Goal: Transaction & Acquisition: Obtain resource

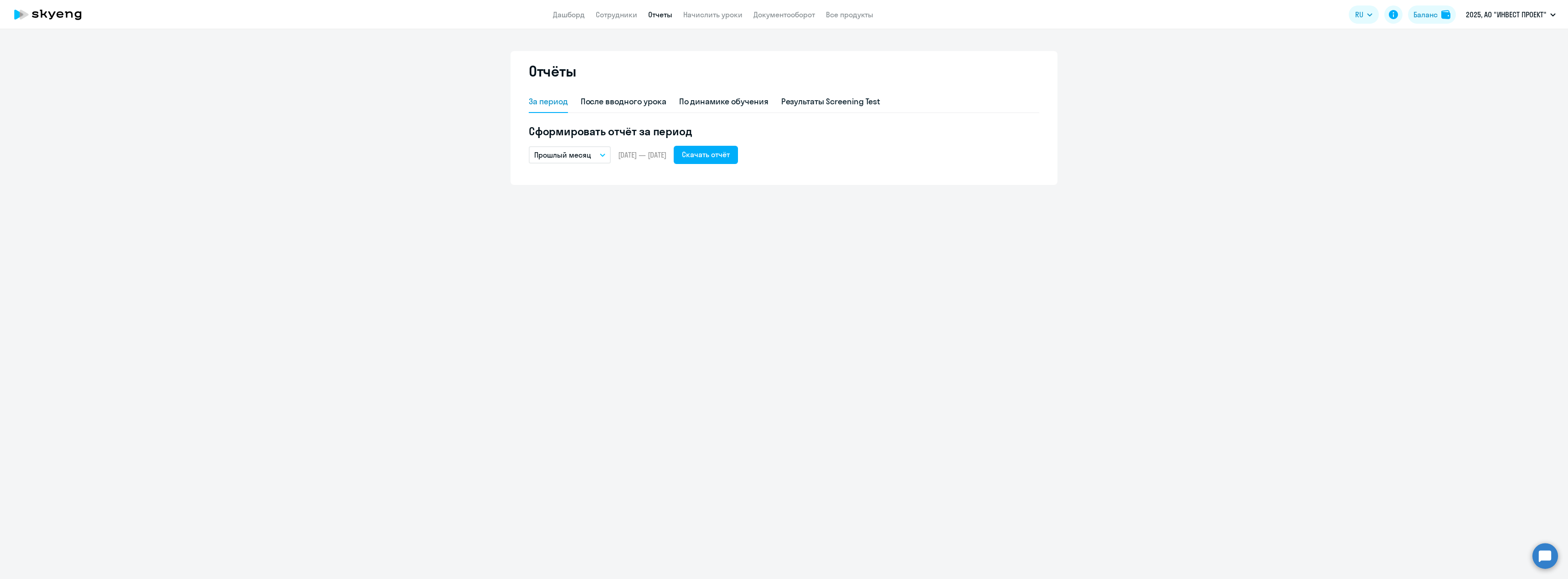
click at [598, 154] on button "Прошлый месяц" at bounding box center [570, 154] width 82 height 17
click at [587, 272] on li "Текущий год" at bounding box center [577, 271] width 96 height 23
click at [730, 156] on div "Скачать отчёт" at bounding box center [705, 154] width 48 height 11
click at [620, 17] on link "Сотрудники" at bounding box center [617, 14] width 41 height 9
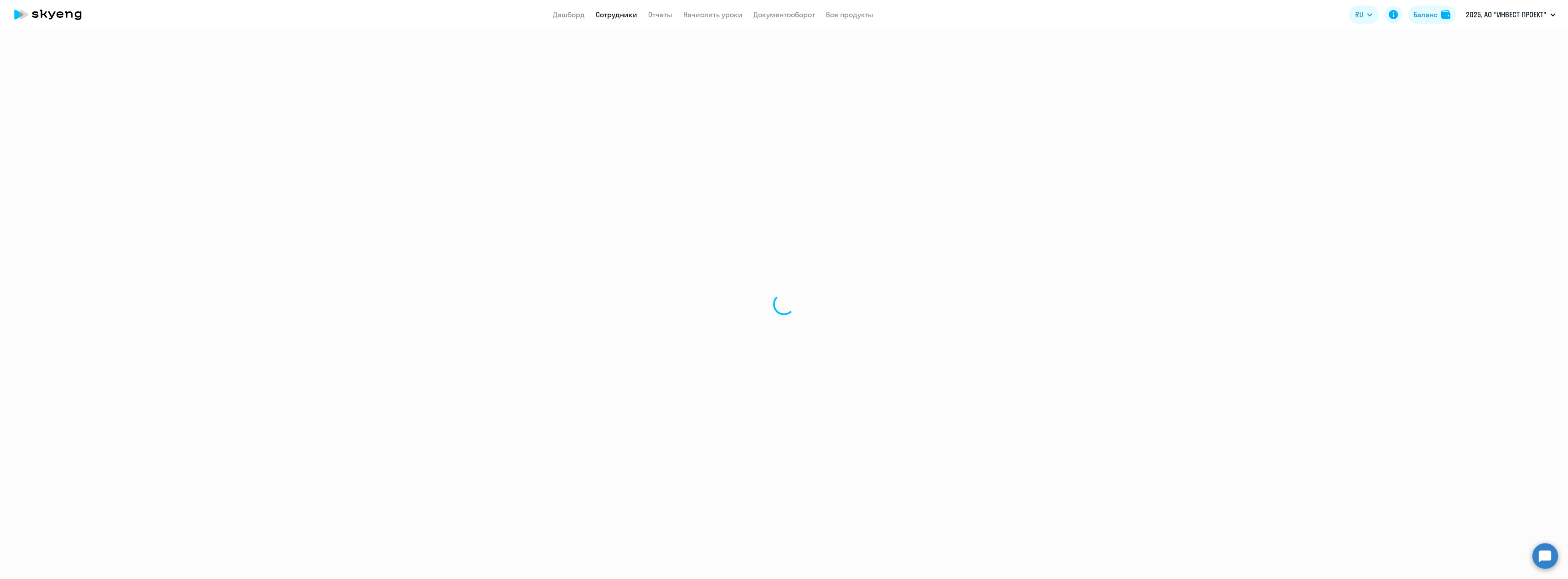
select select "30"
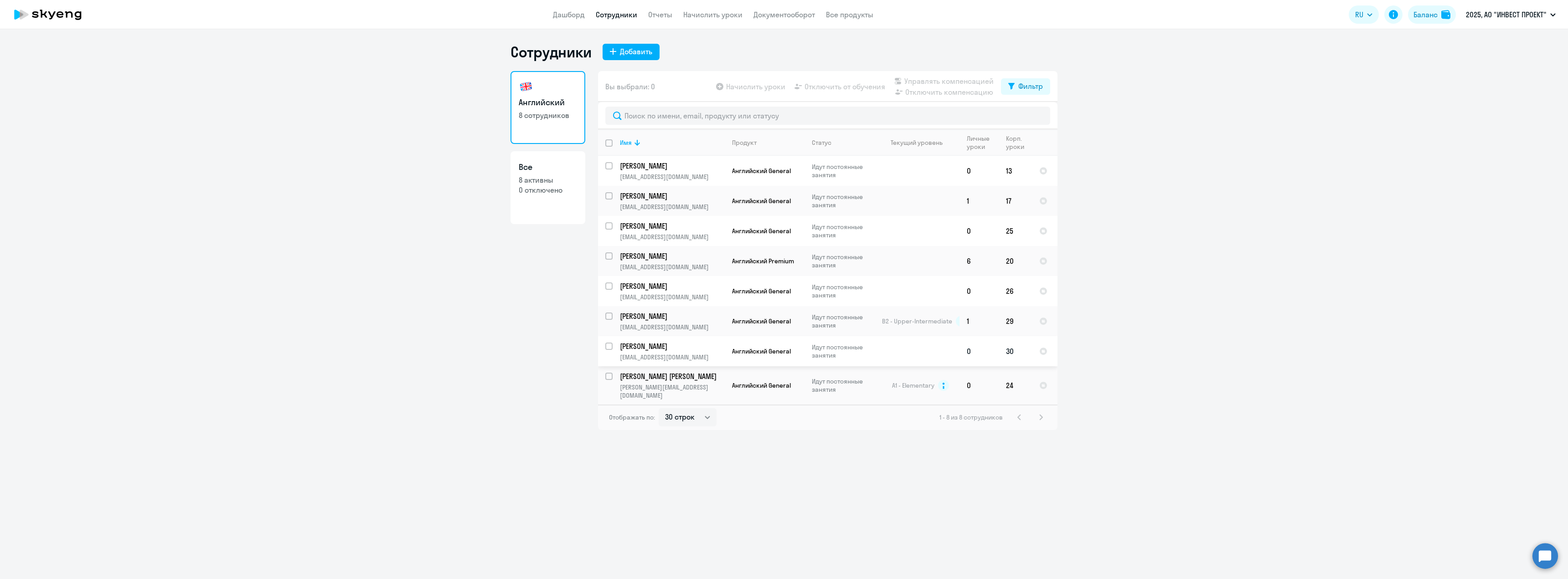
click at [816, 348] on p "Идут постоянные занятия" at bounding box center [843, 351] width 63 height 16
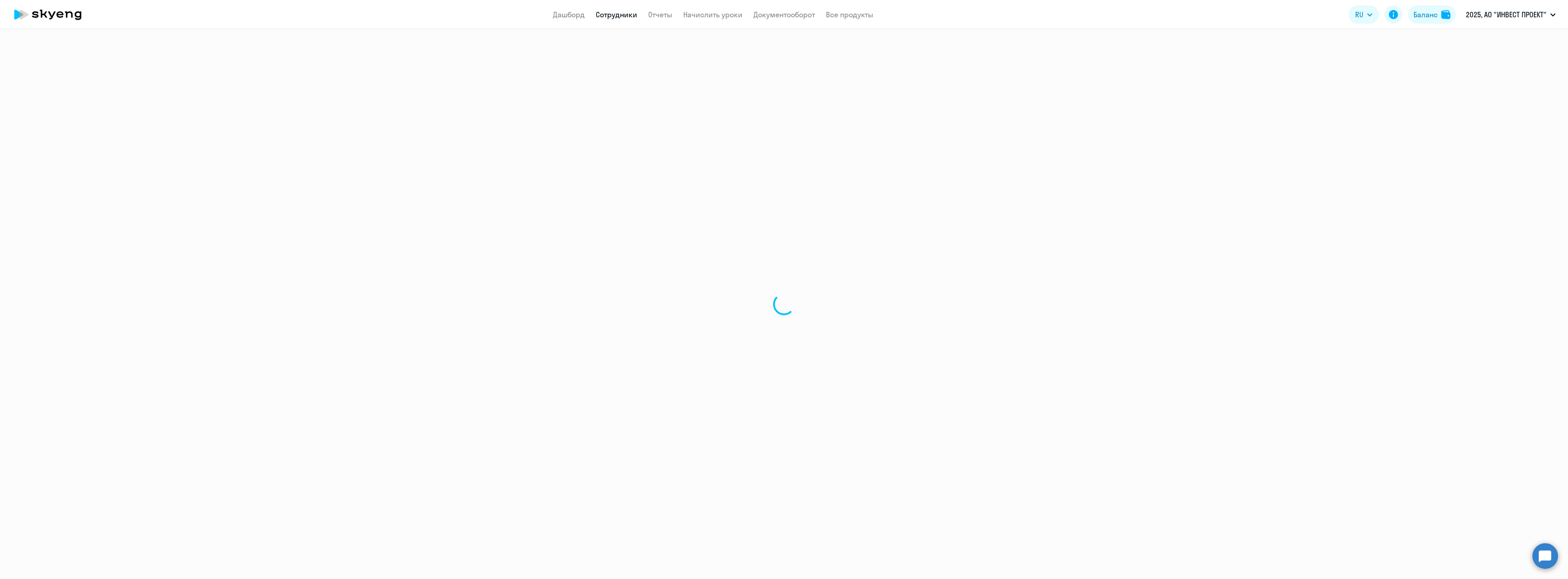
select select "english"
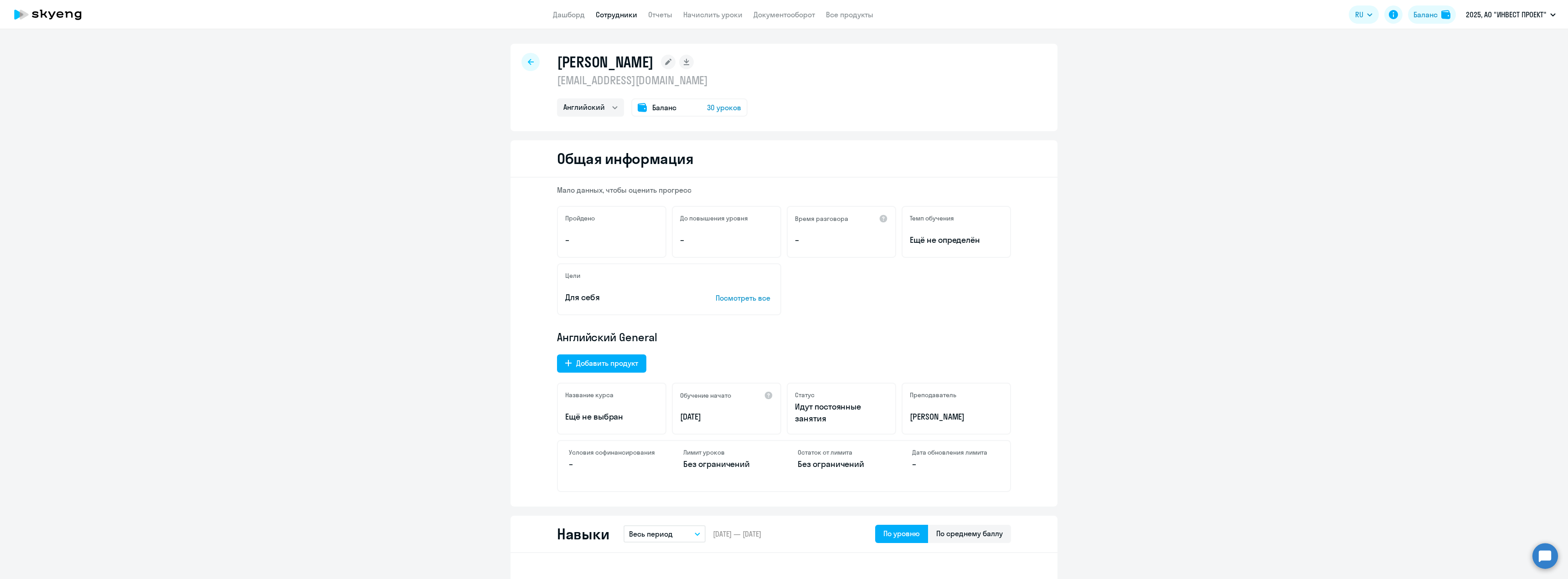
drag, startPoint x: 1055, startPoint y: 96, endPoint x: 834, endPoint y: 25, distance: 232.1
click at [582, 19] on link "Дашборд" at bounding box center [569, 14] width 32 height 9
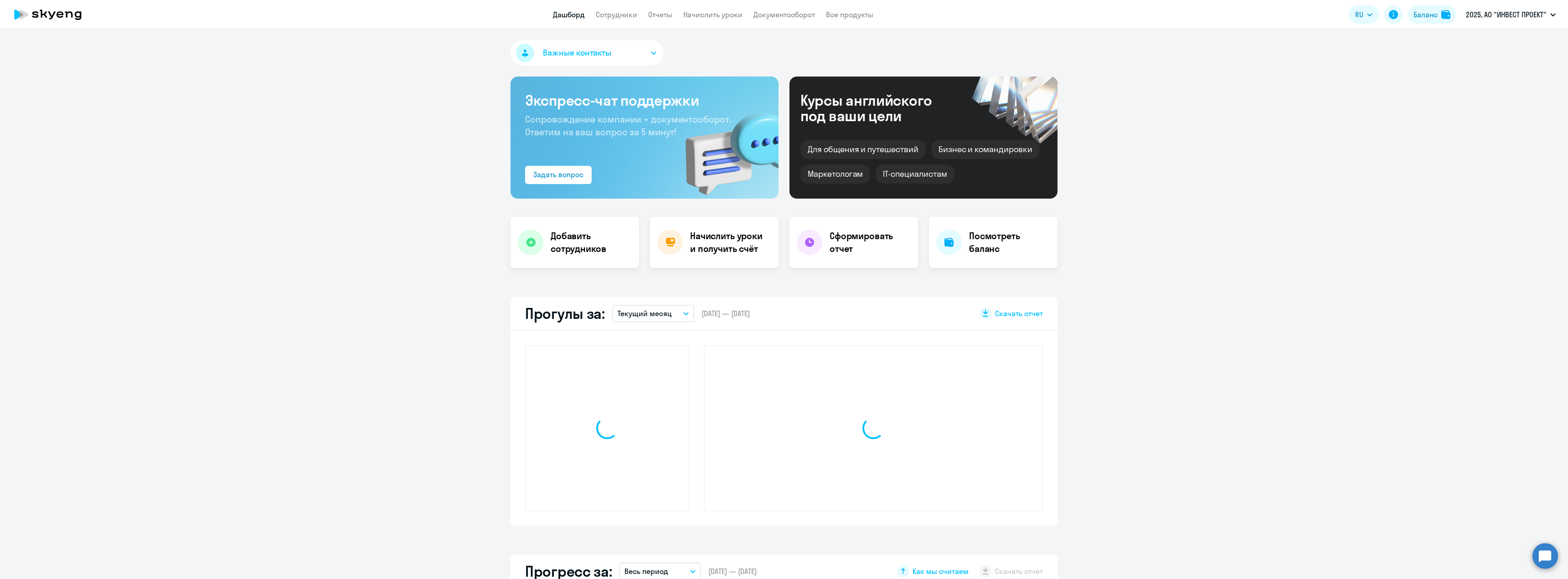
select select "30"
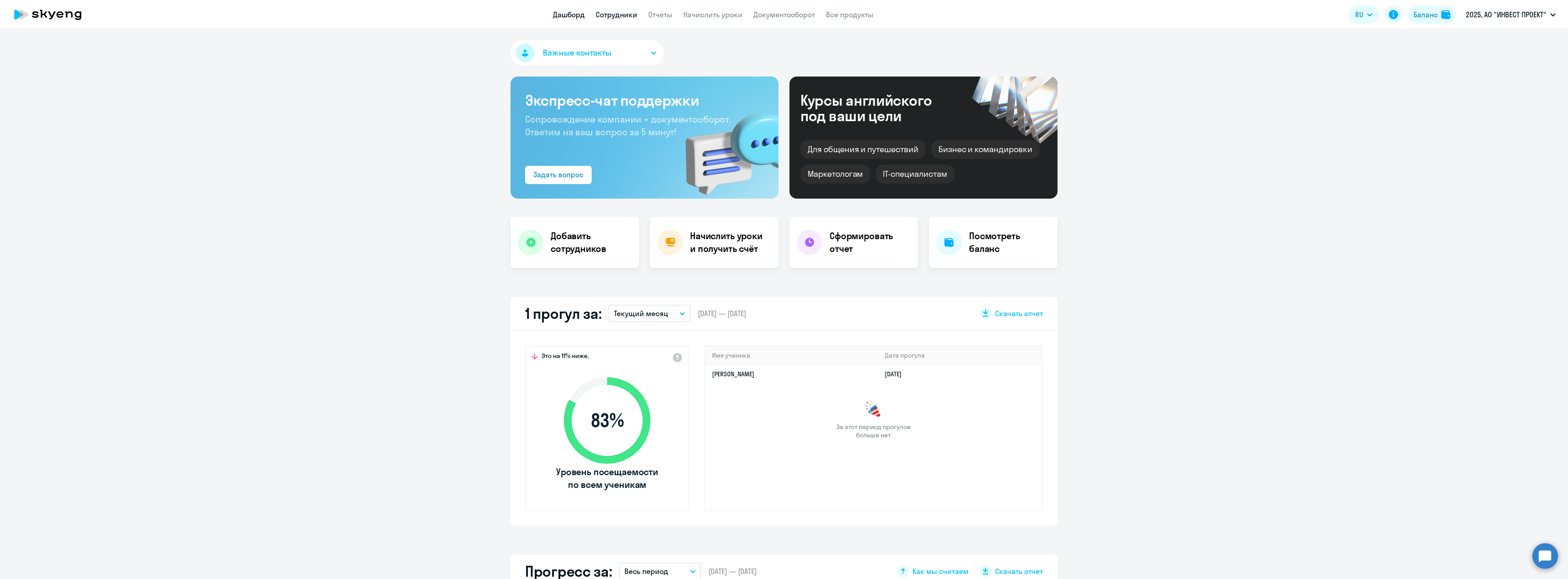
click at [623, 14] on link "Сотрудники" at bounding box center [617, 14] width 41 height 9
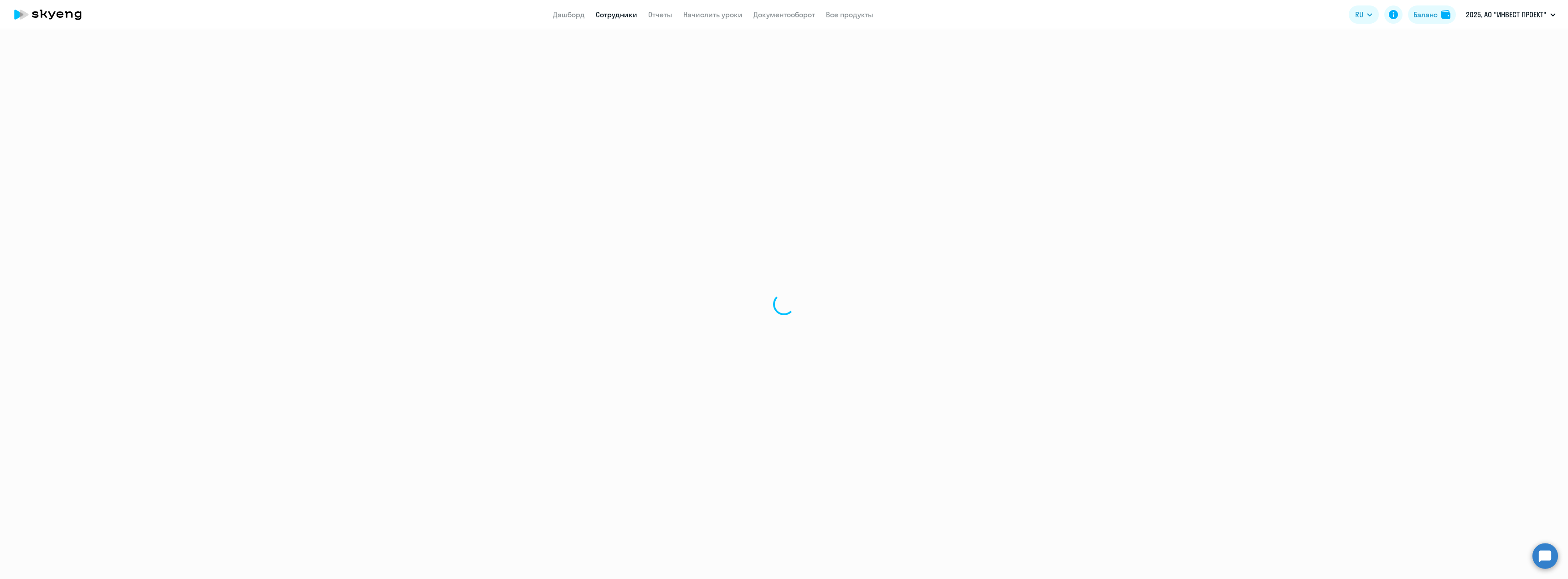
select select "30"
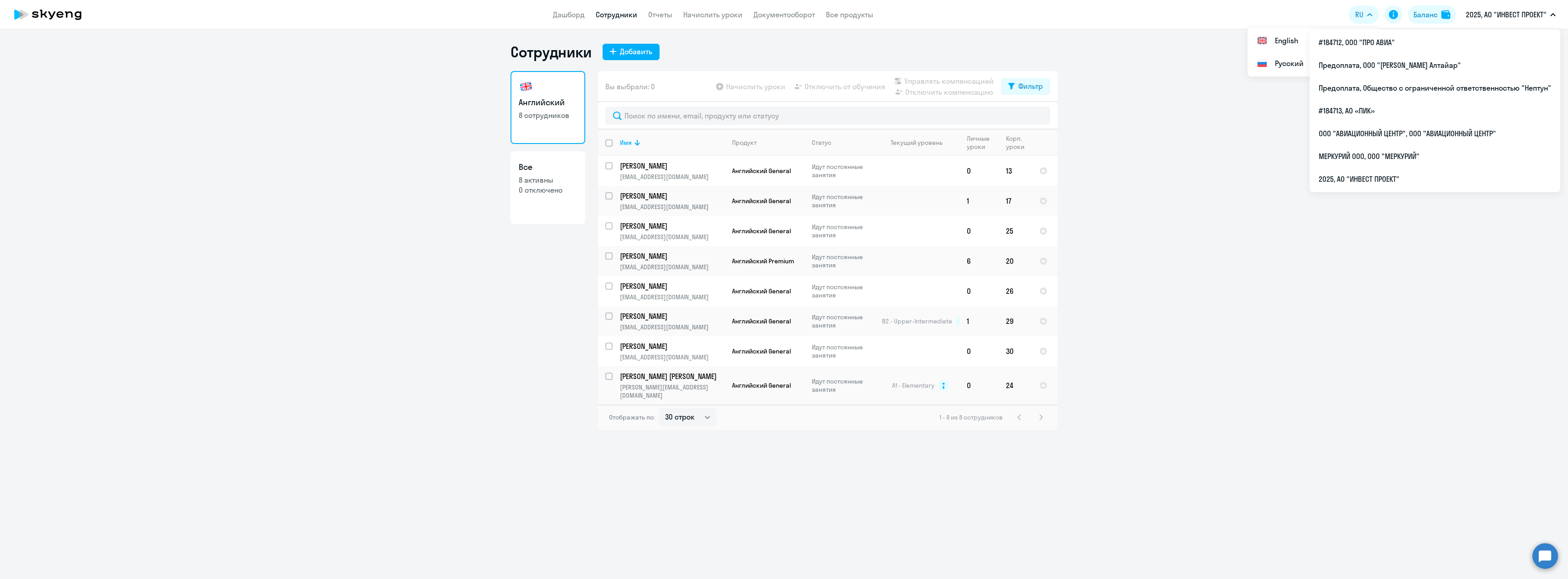
click at [1491, 6] on button "2025, АО "ИНВЕСТ ПРОЕКТ"" at bounding box center [1511, 15] width 99 height 22
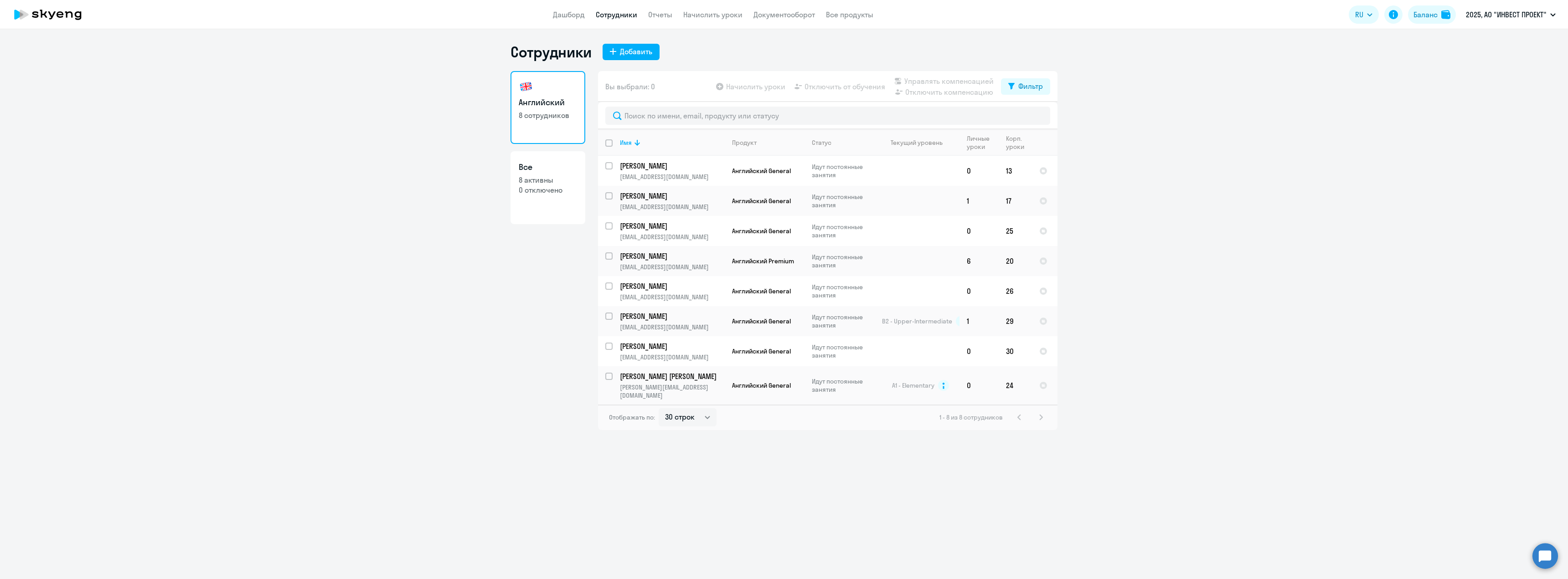
click at [1490, 11] on p "2025, АО "ИНВЕСТ ПРОЕКТ"" at bounding box center [1506, 15] width 81 height 11
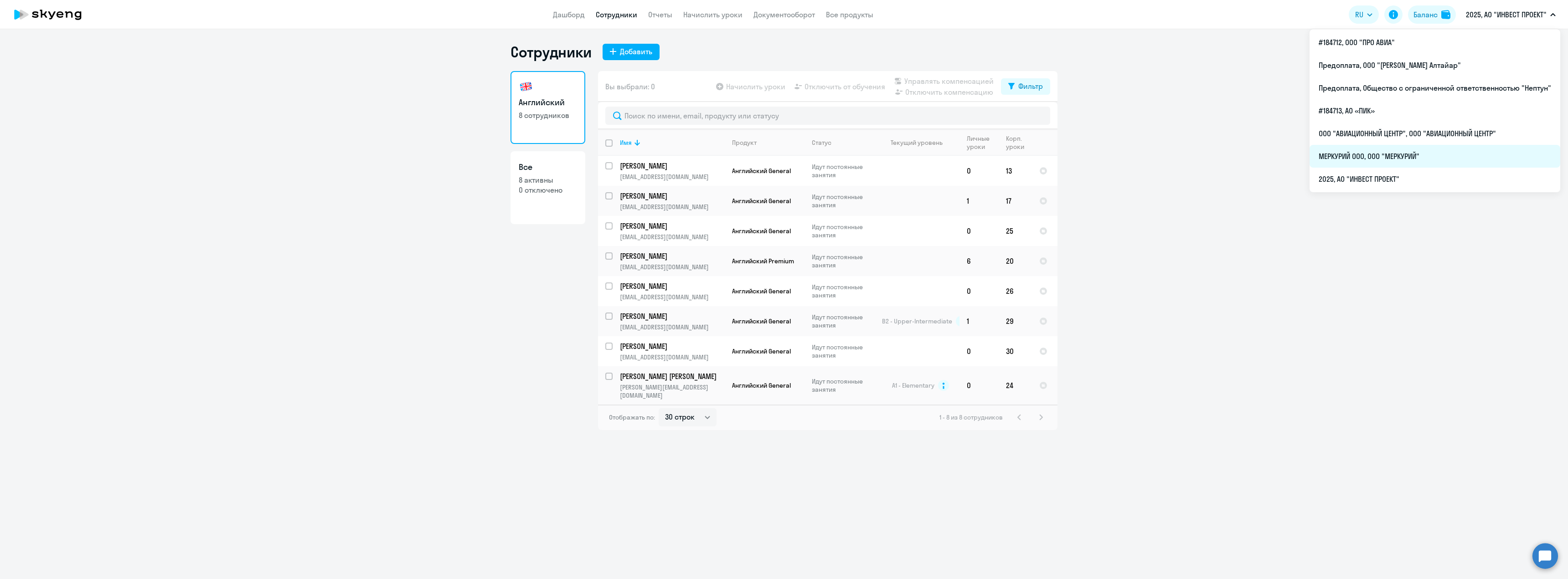
click at [1415, 150] on li "МЕРКУРИЙ ООО, ООО "МЕРКУРИЙ"" at bounding box center [1435, 156] width 251 height 23
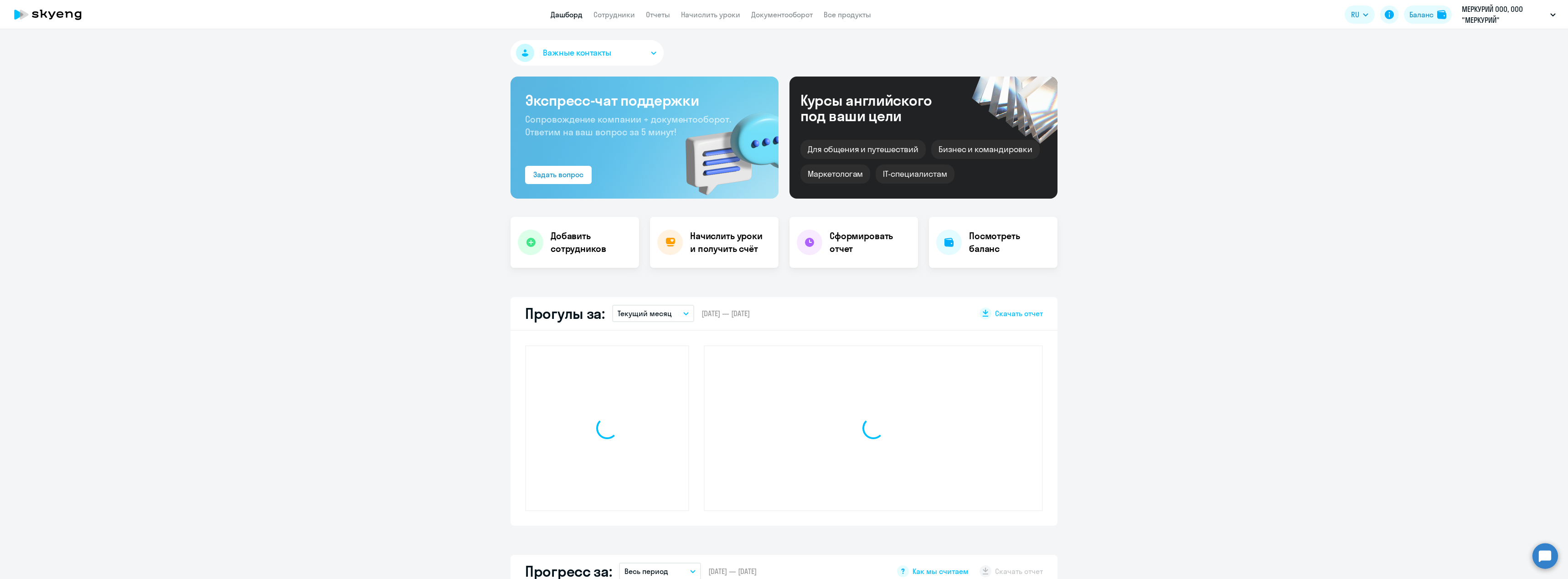
select select "30"
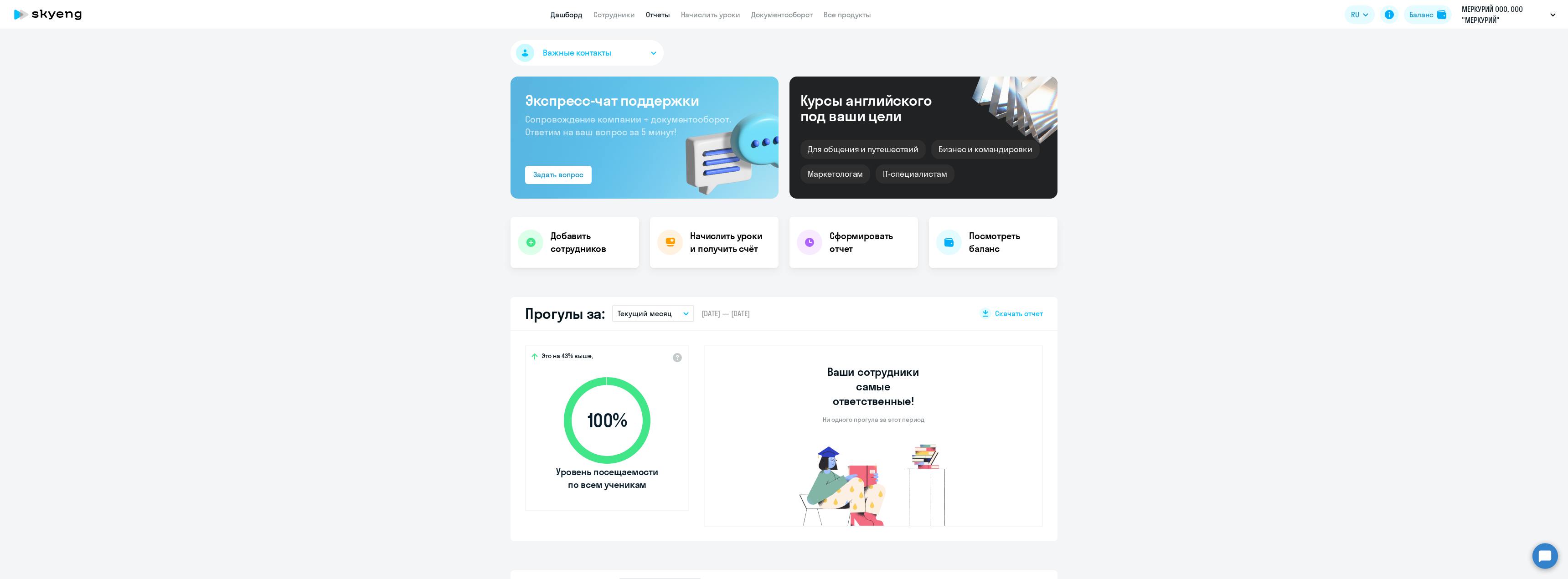
click at [654, 18] on link "Отчеты" at bounding box center [658, 14] width 24 height 9
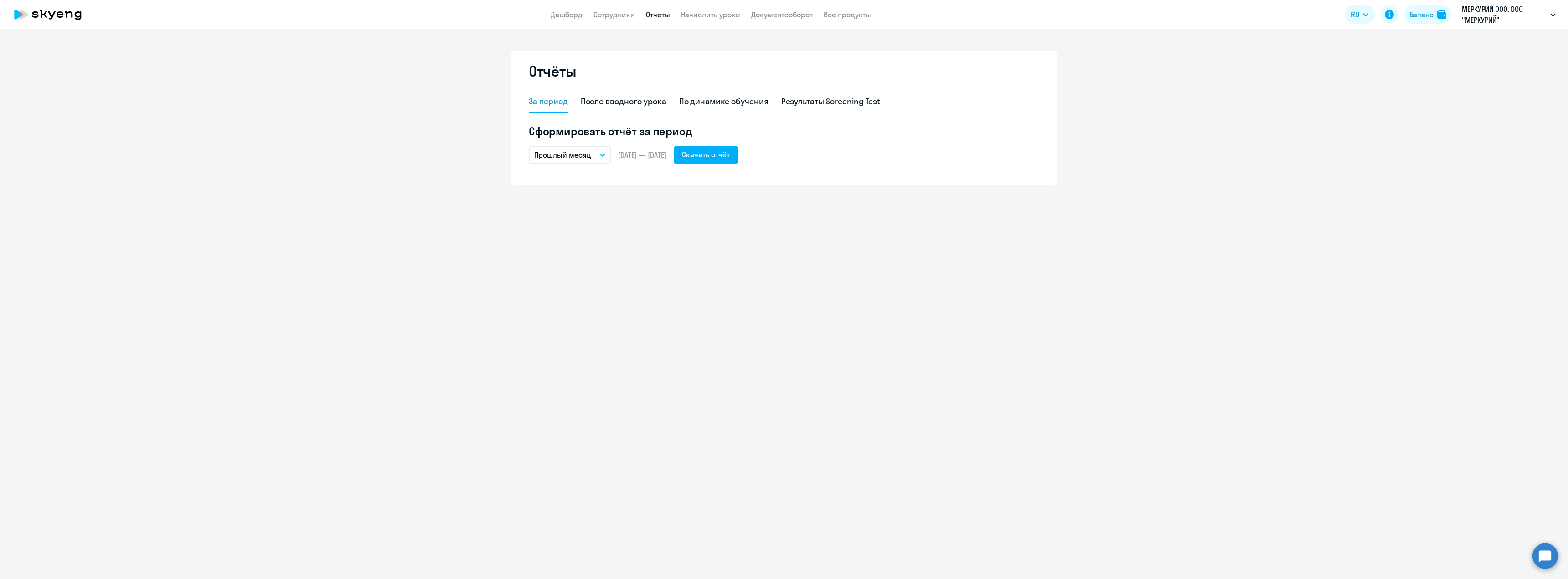
click at [599, 155] on button "Прошлый месяц" at bounding box center [570, 154] width 82 height 17
click at [591, 275] on li "Текущий год" at bounding box center [577, 271] width 96 height 23
click at [730, 157] on div "Скачать отчёт" at bounding box center [705, 154] width 48 height 11
click at [122, 529] on div "Отчёты За период После вводного урока По динамике обучения Результаты Screening…" at bounding box center [784, 304] width 1568 height 550
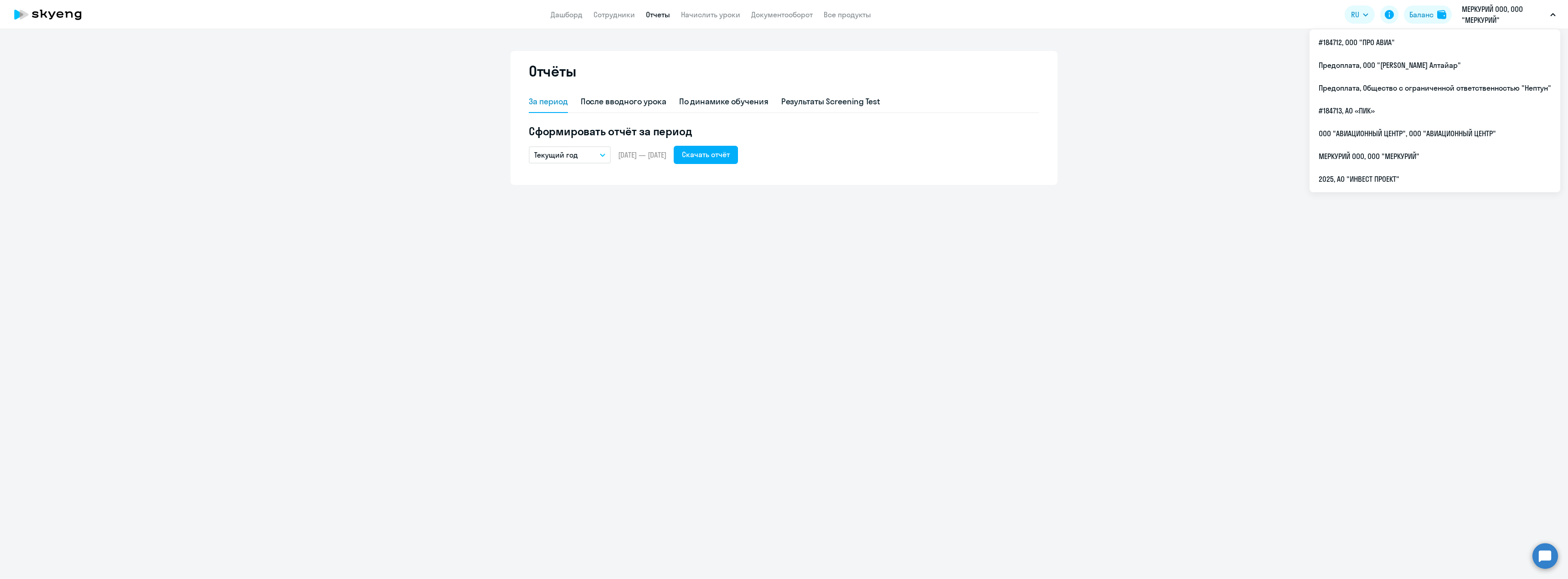
click at [1480, 17] on p "МЕРКУРИЙ ООО, ООО "МЕРКУРИЙ"" at bounding box center [1504, 15] width 85 height 22
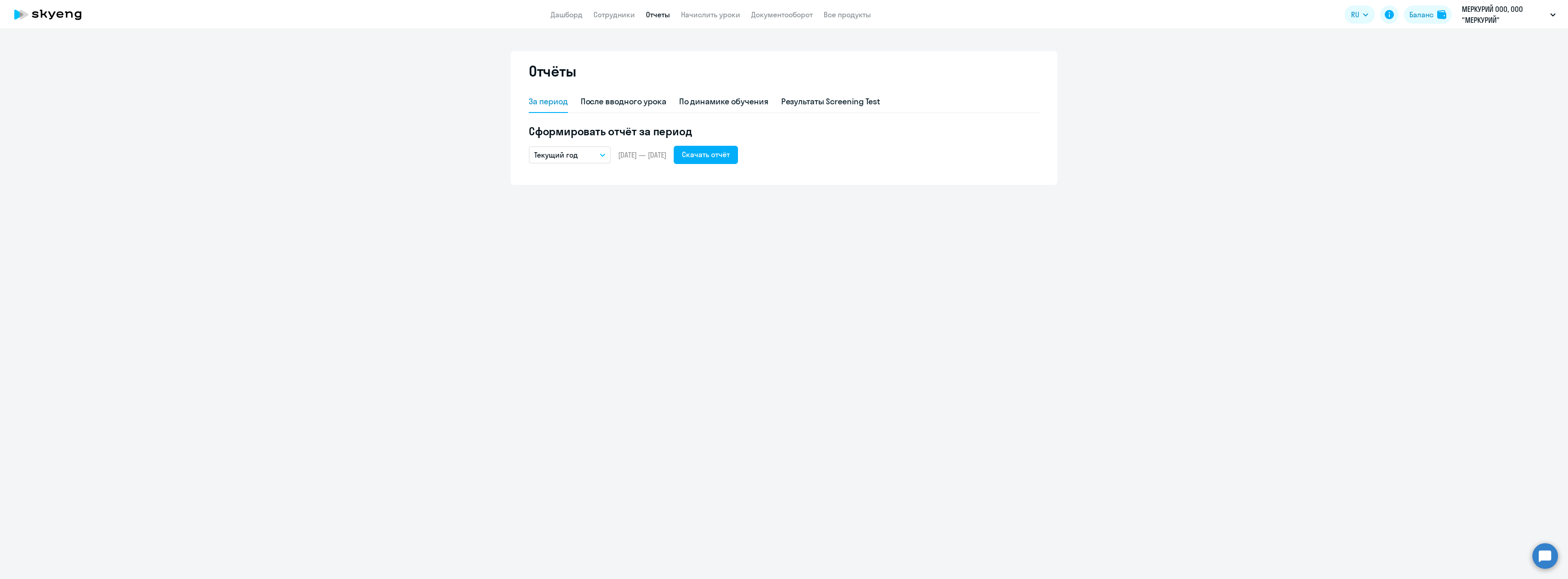
click at [1480, 17] on p "МЕРКУРИЙ ООО, ООО "МЕРКУРИЙ"" at bounding box center [1504, 15] width 85 height 22
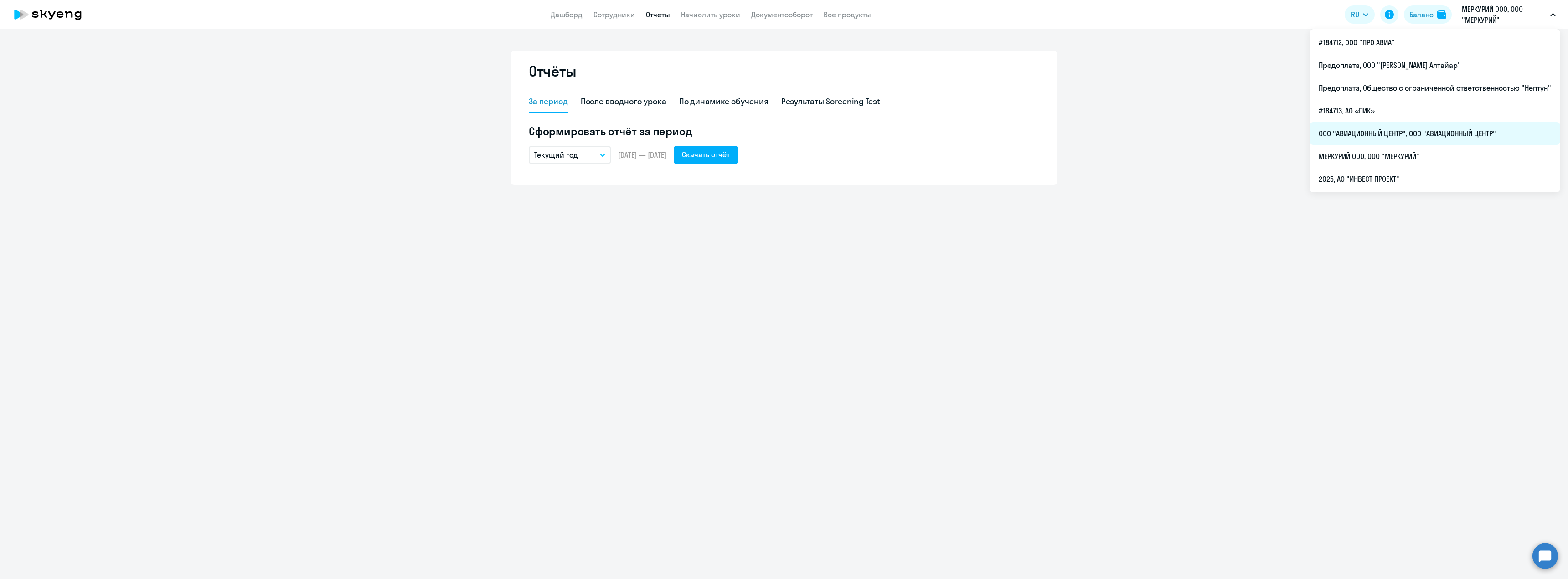
click at [1364, 137] on li "ООО "АВИАЦИОННЫЙ ЦЕНТР", ООО "АВИАЦИОННЫЙ ЦЕНТР"" at bounding box center [1435, 133] width 251 height 23
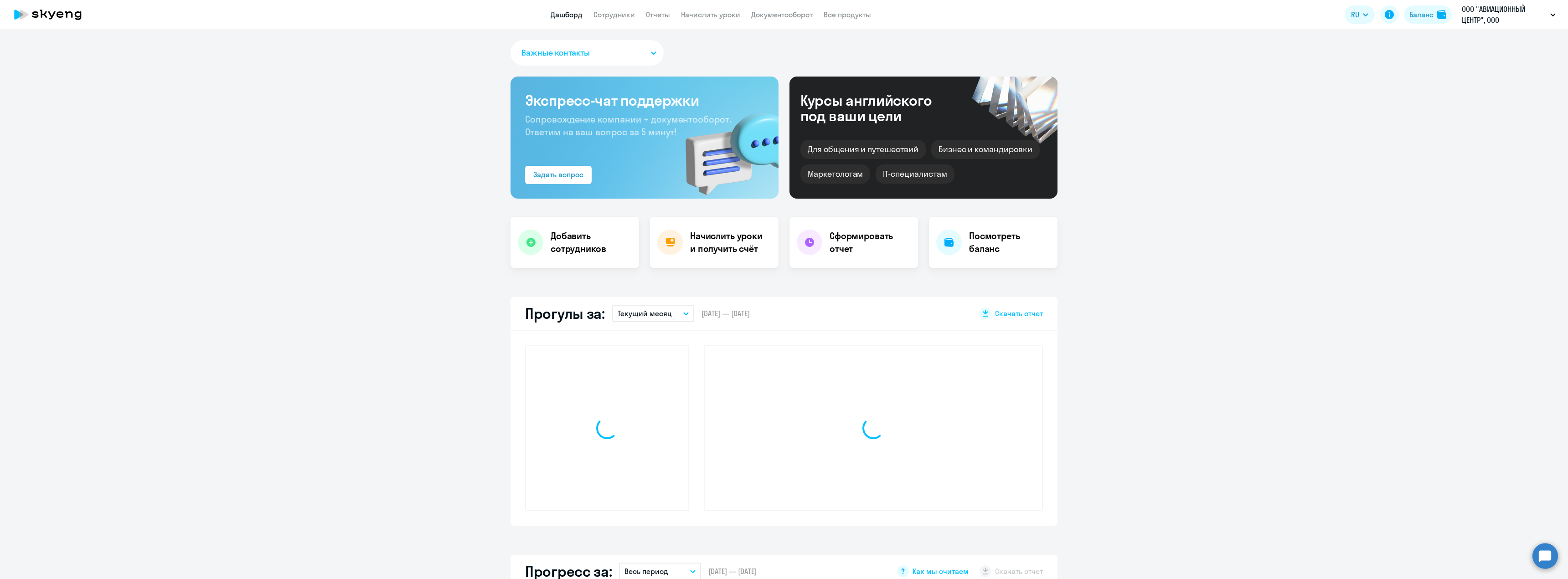
select select "30"
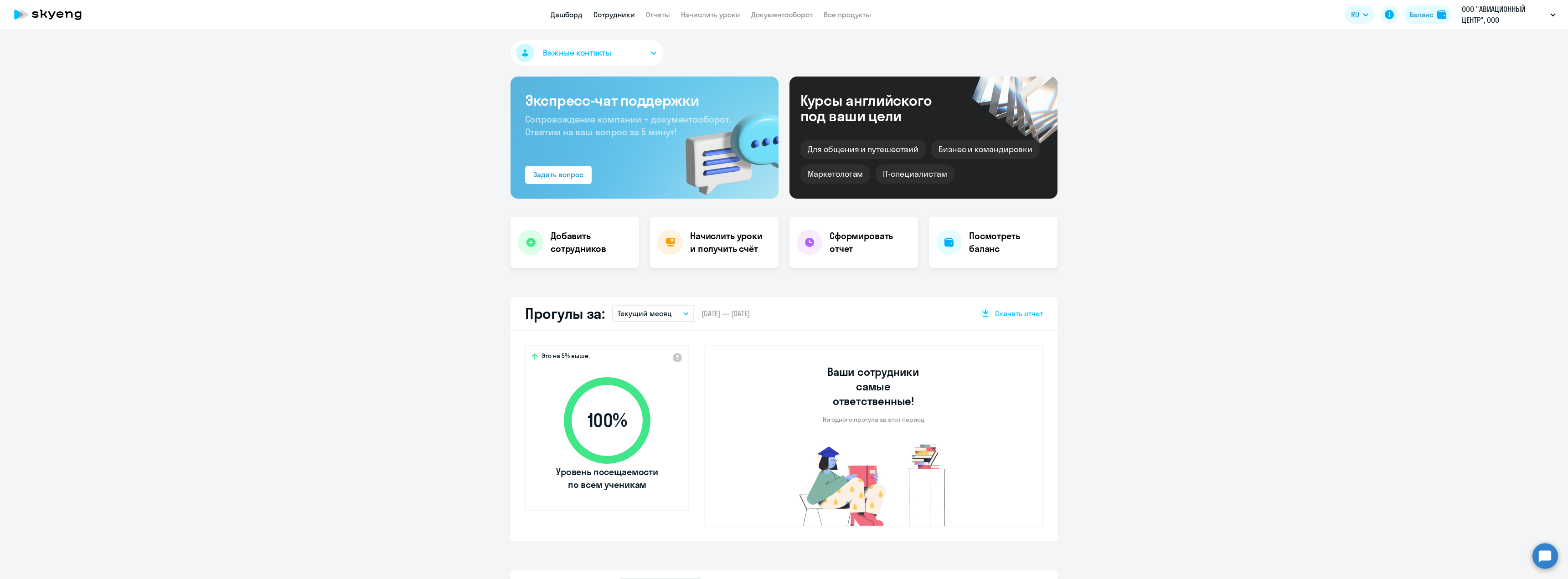
click at [620, 18] on link "Сотрудники" at bounding box center [614, 14] width 41 height 9
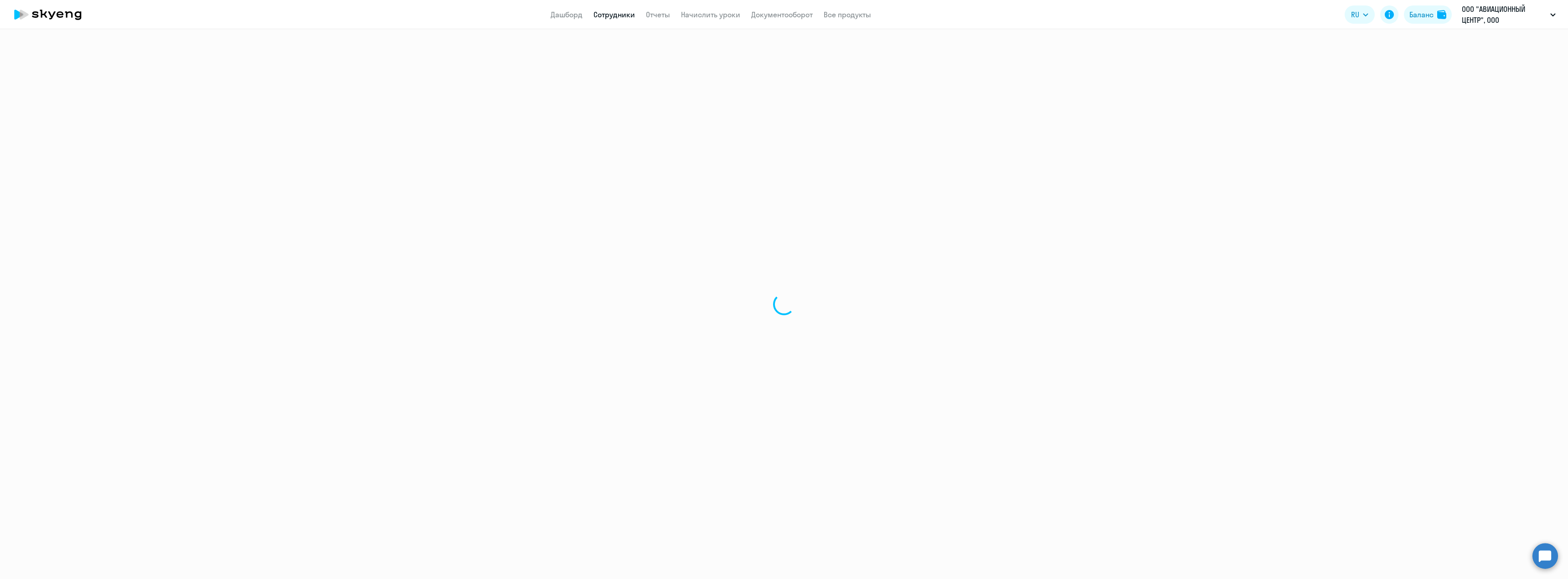
select select "30"
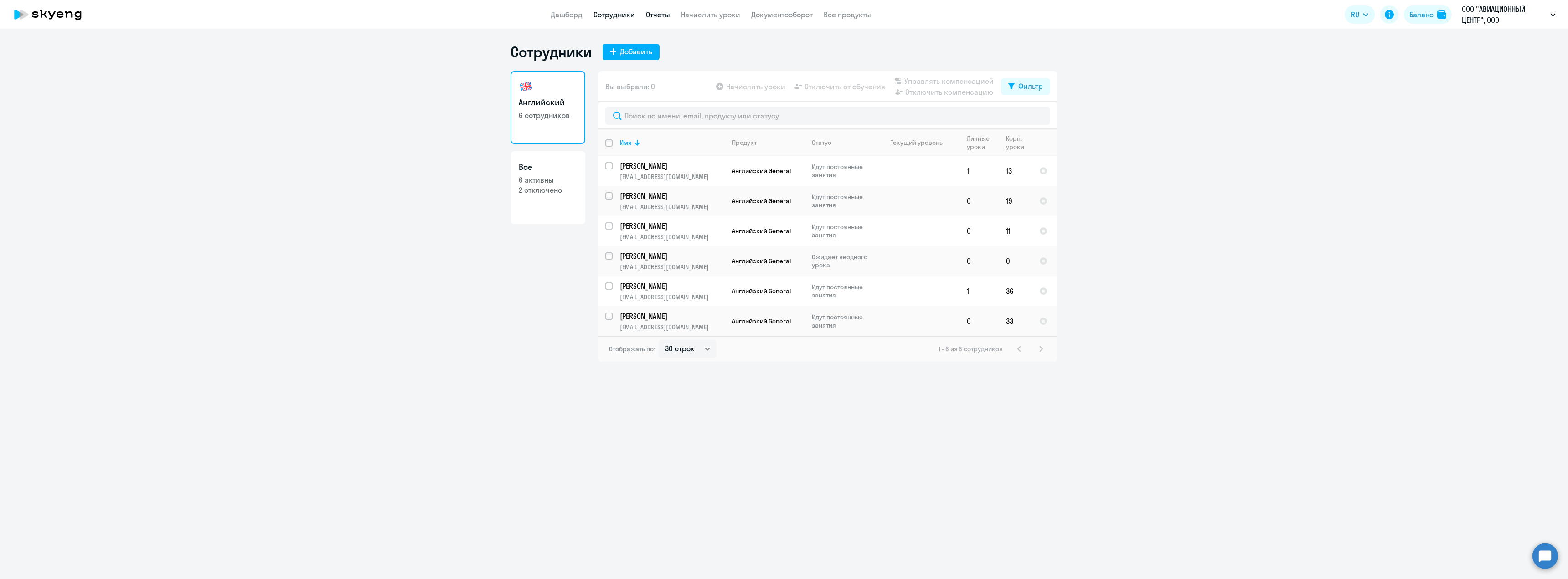
click at [664, 18] on link "Отчеты" at bounding box center [658, 14] width 24 height 9
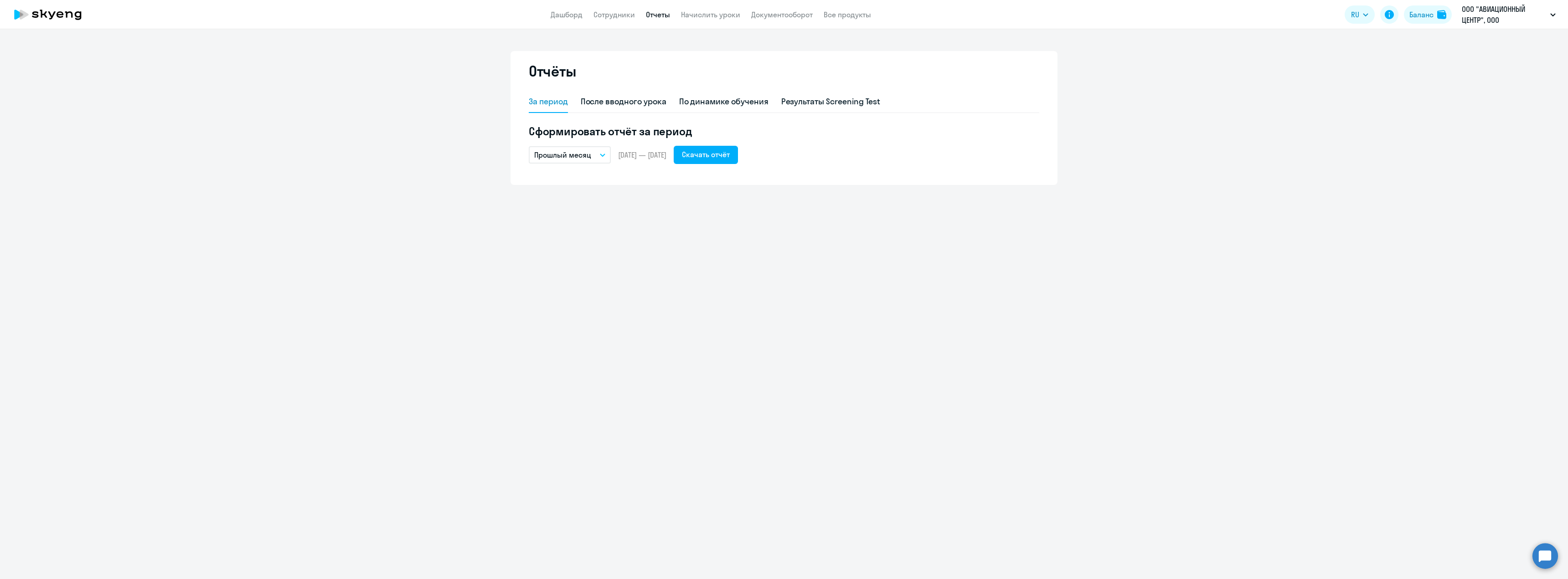
click at [600, 157] on button "Прошлый месяц" at bounding box center [570, 154] width 82 height 17
click at [598, 271] on li "Текущий год" at bounding box center [577, 271] width 96 height 23
click at [738, 160] on button "Скачать отчёт" at bounding box center [706, 155] width 65 height 18
